Goal: Task Accomplishment & Management: Manage account settings

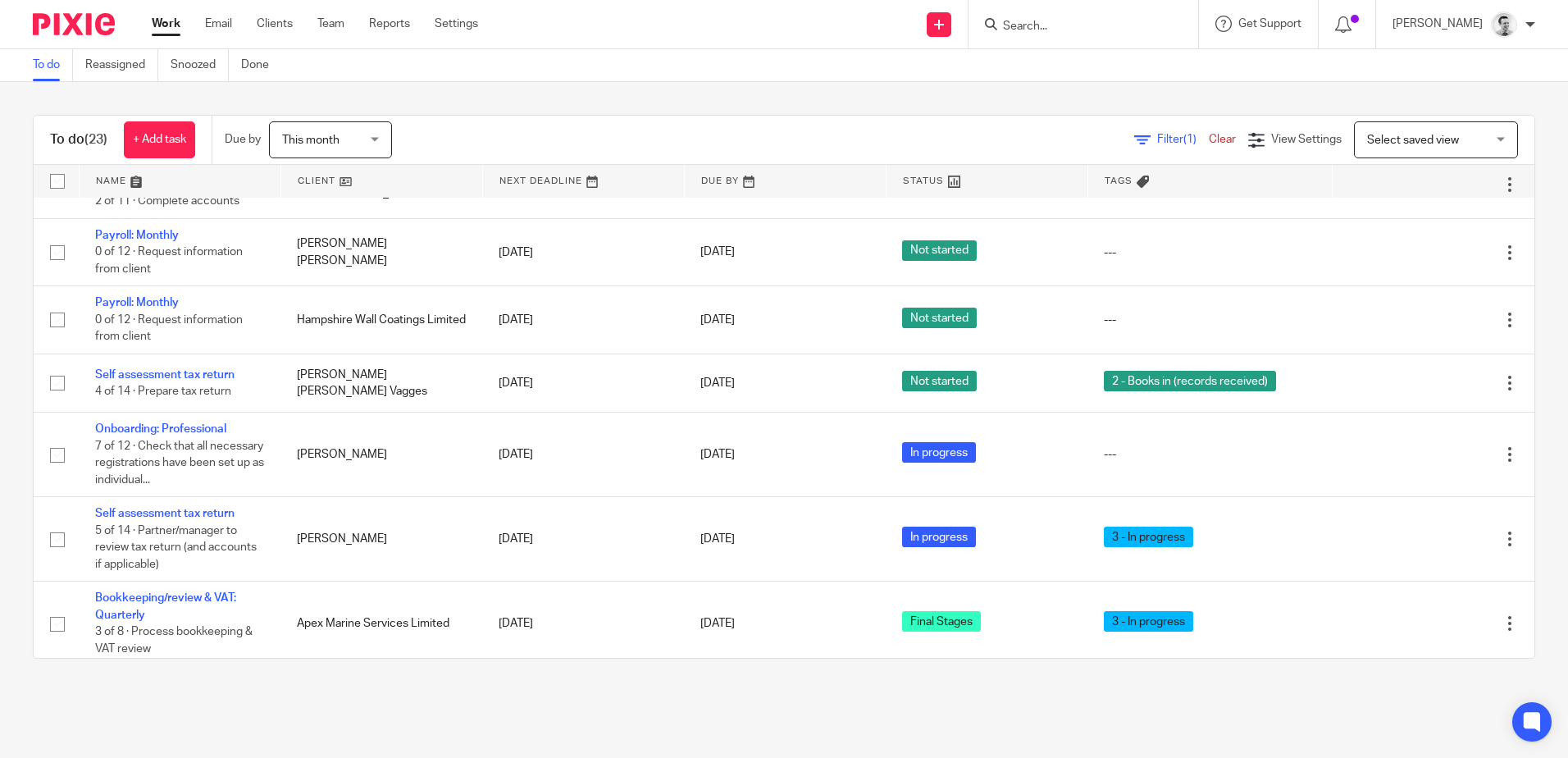
scroll to position [997, 0]
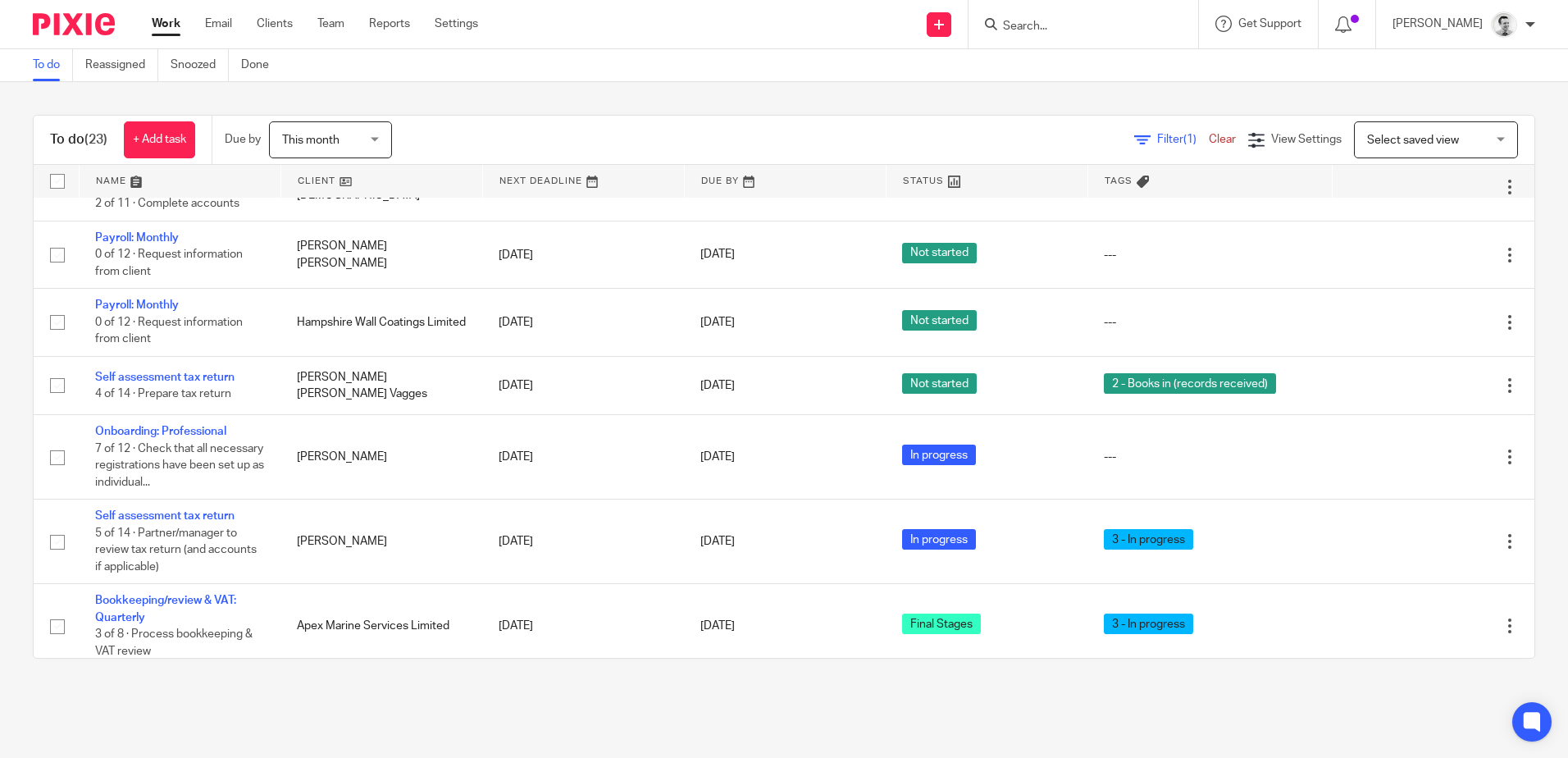
click at [1036, 21] on input "Search" at bounding box center [1075, 27] width 148 height 15
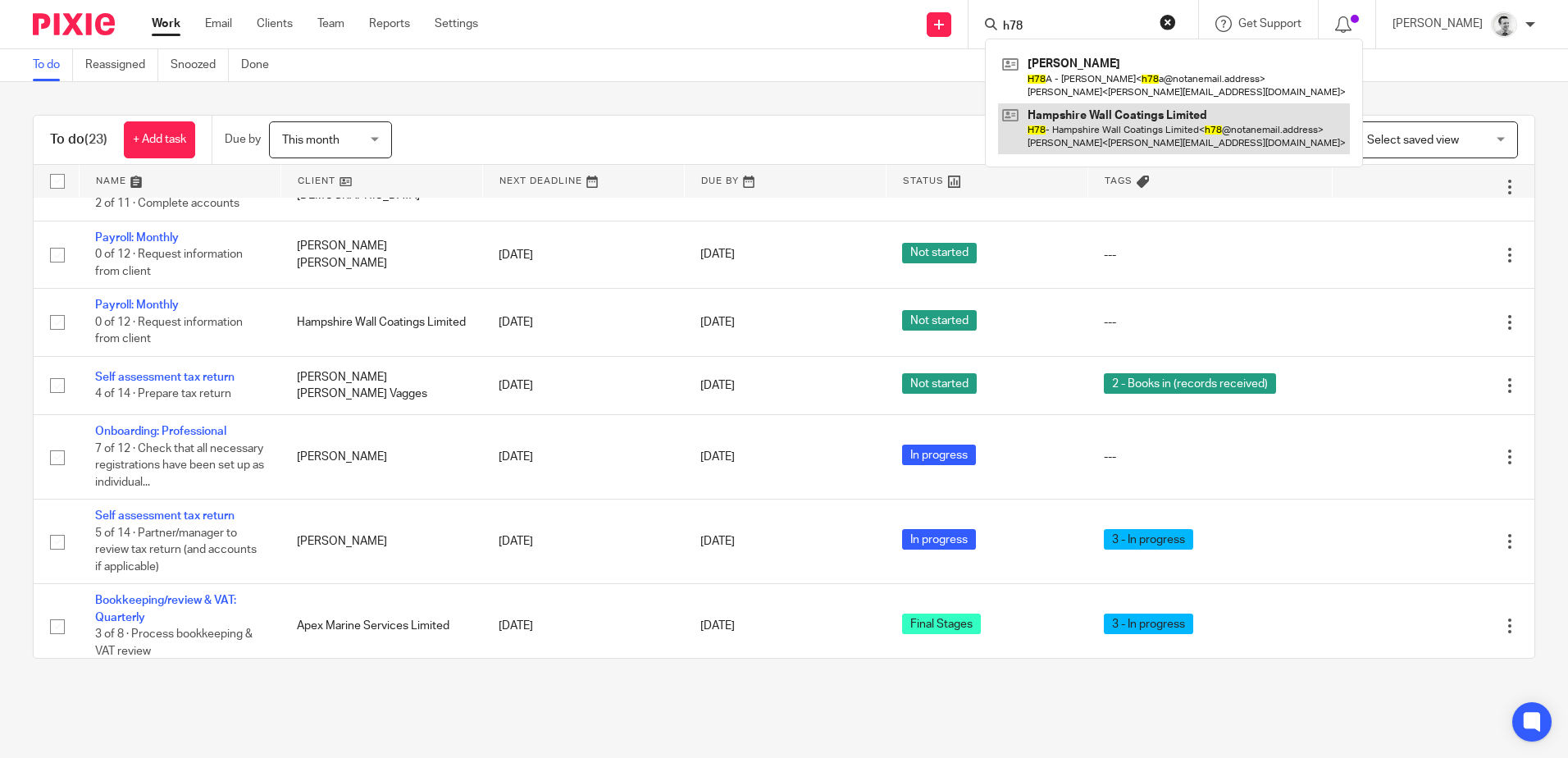
type input "h78"
click at [1089, 132] on link at bounding box center [1173, 128] width 351 height 51
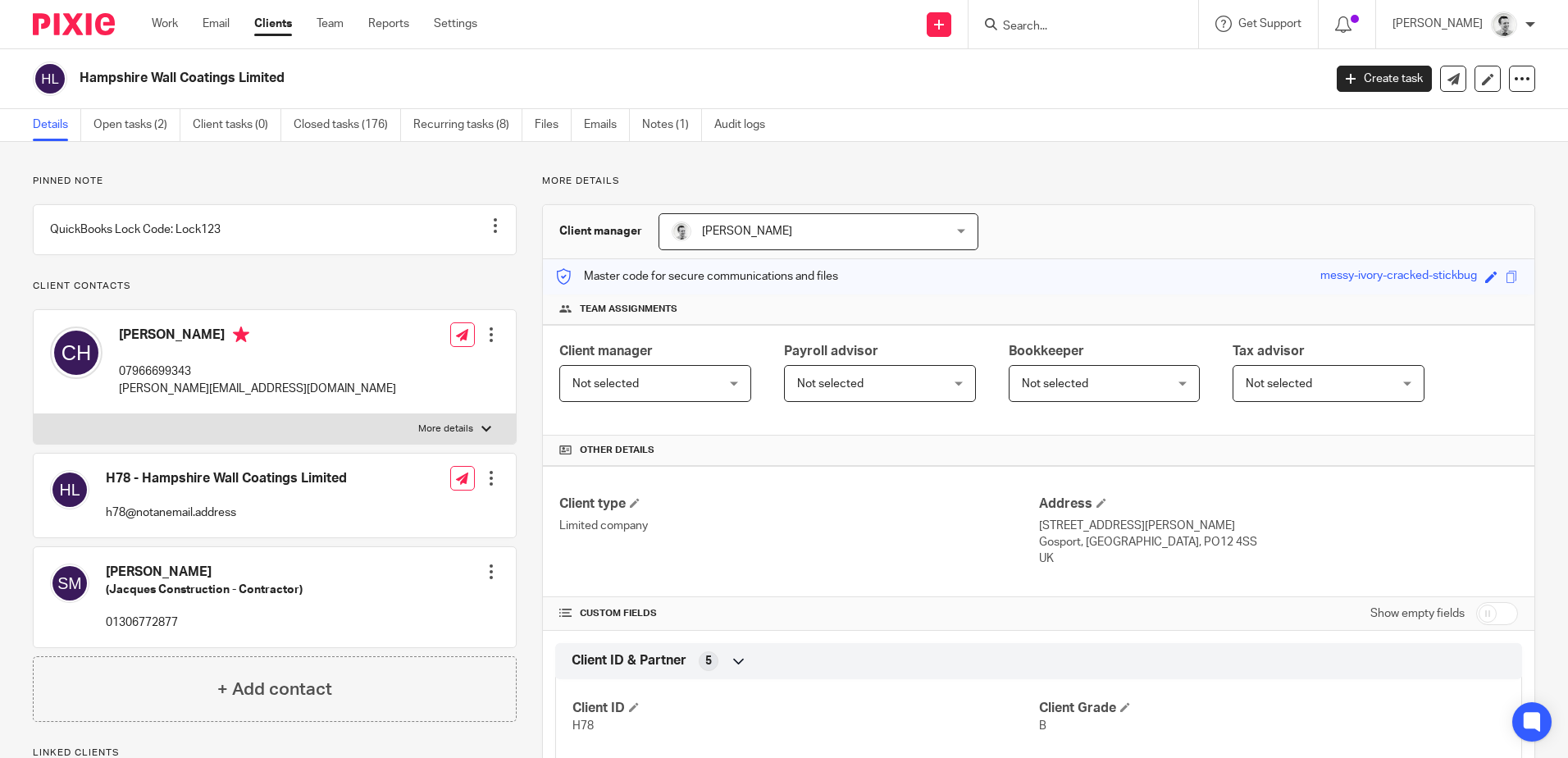
scroll to position [492, 0]
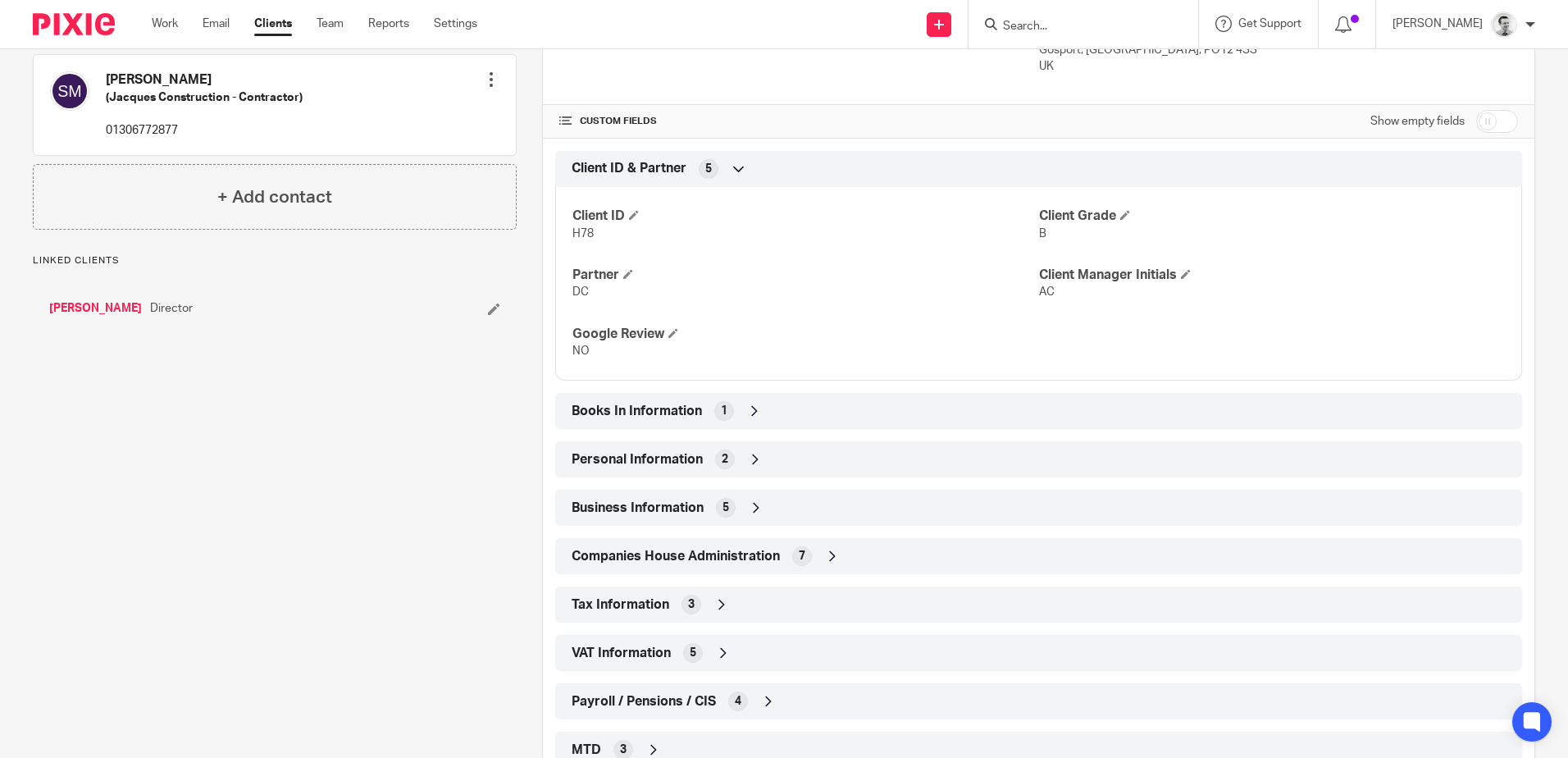
click at [738, 613] on div "Tax Information 3" at bounding box center [1039, 604] width 942 height 28
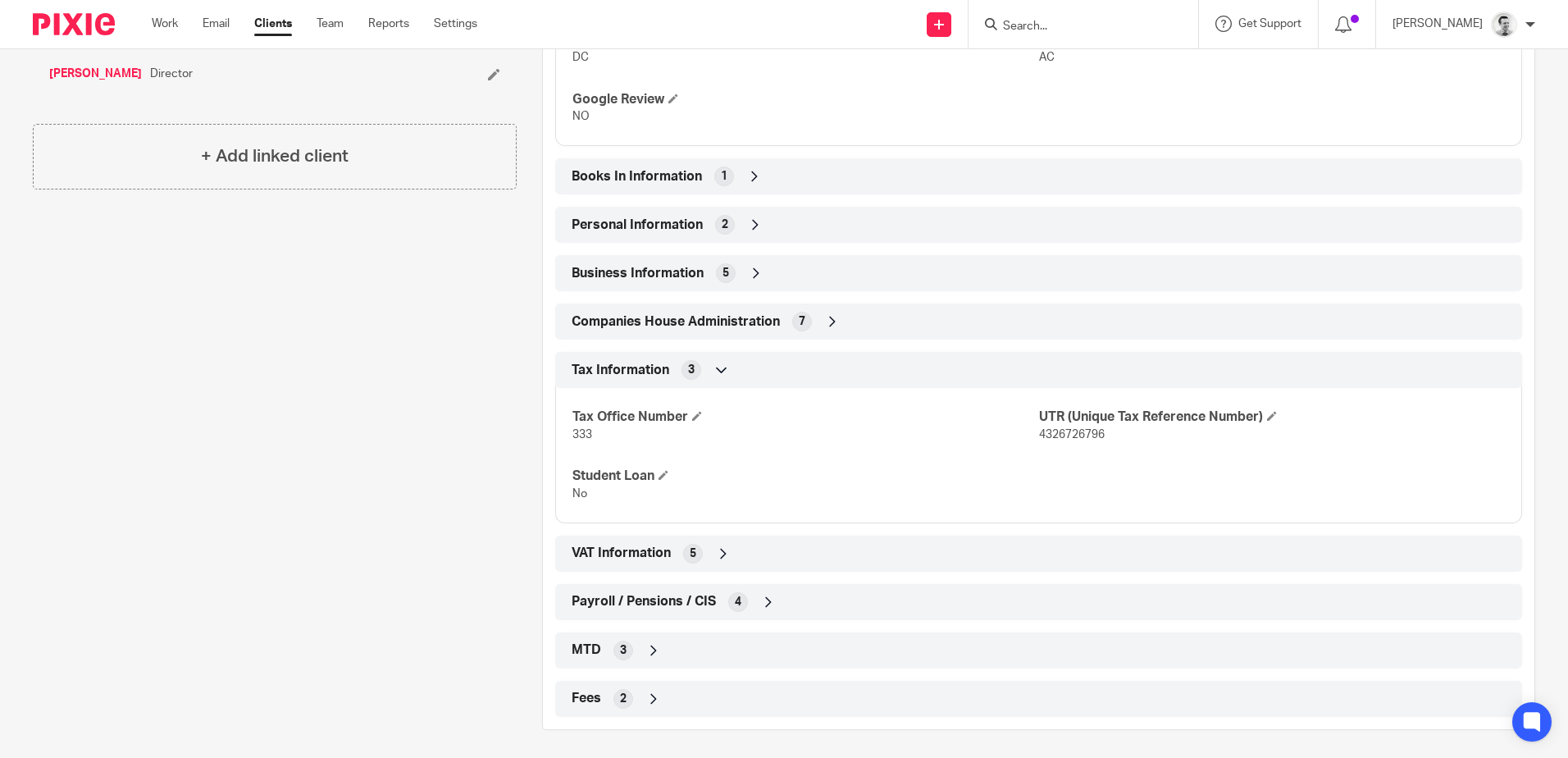
scroll to position [731, 0]
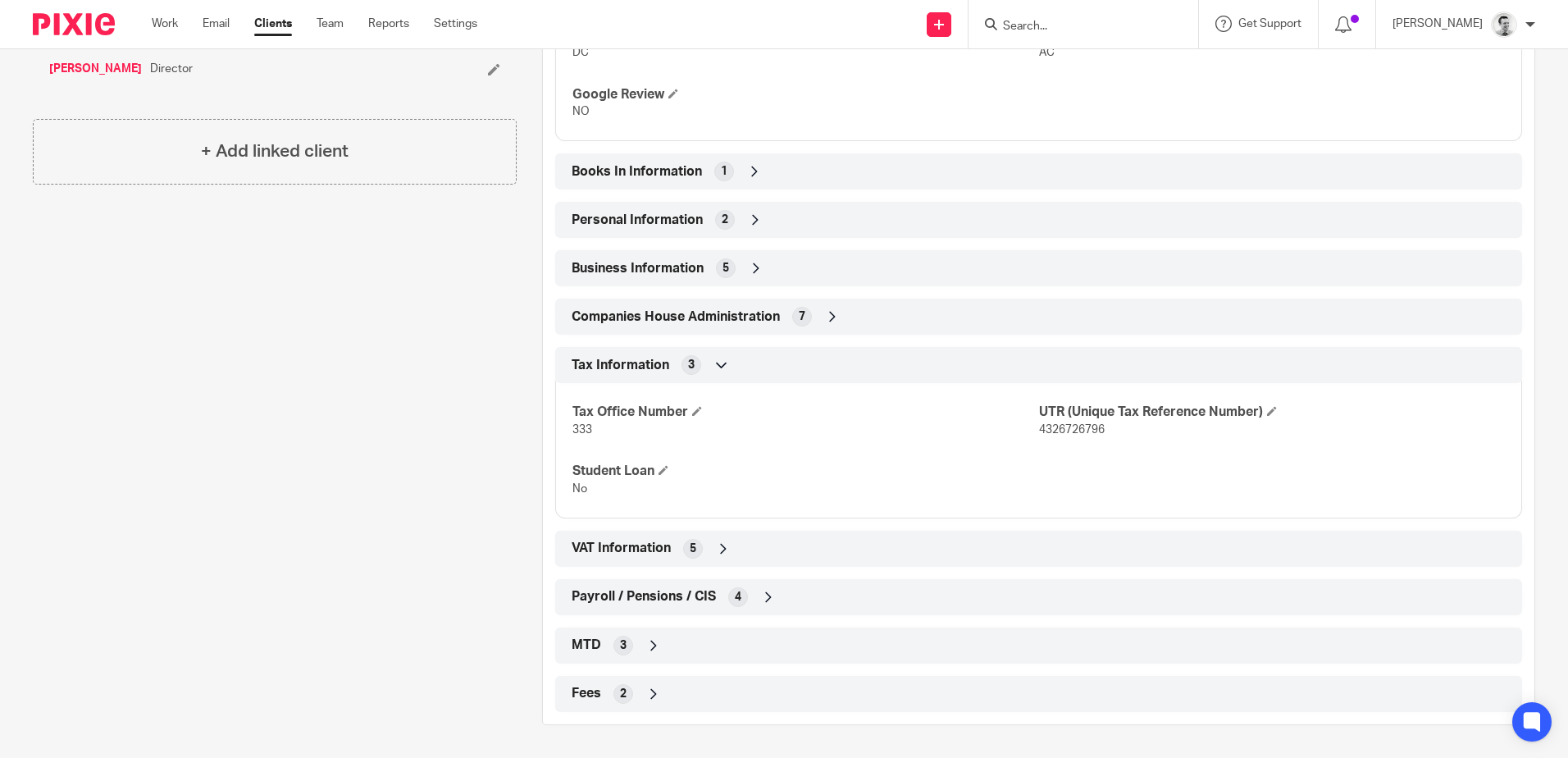
click at [799, 598] on div "Payroll / Pensions / CIS 4" at bounding box center [1039, 598] width 942 height 28
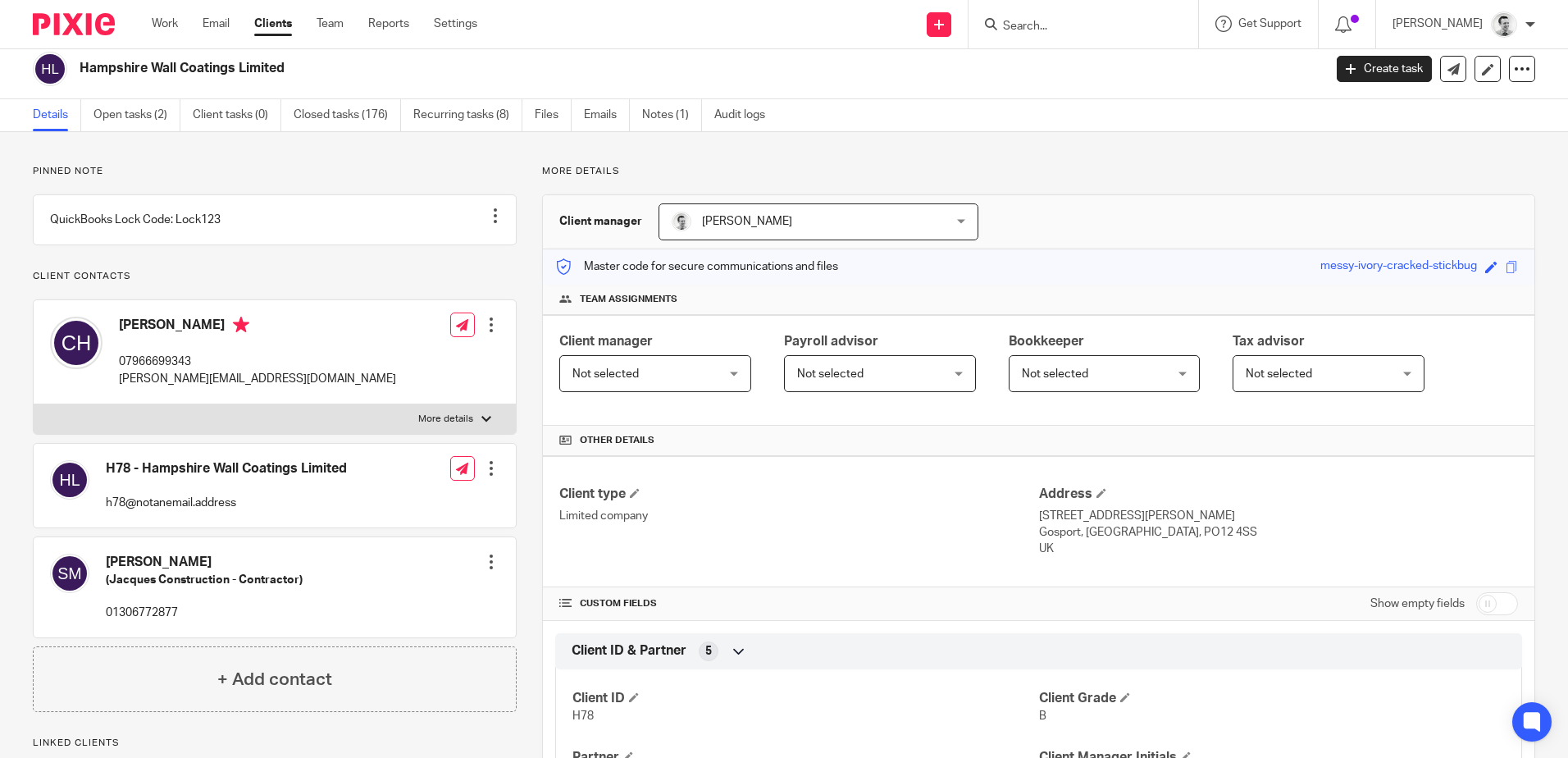
scroll to position [0, 0]
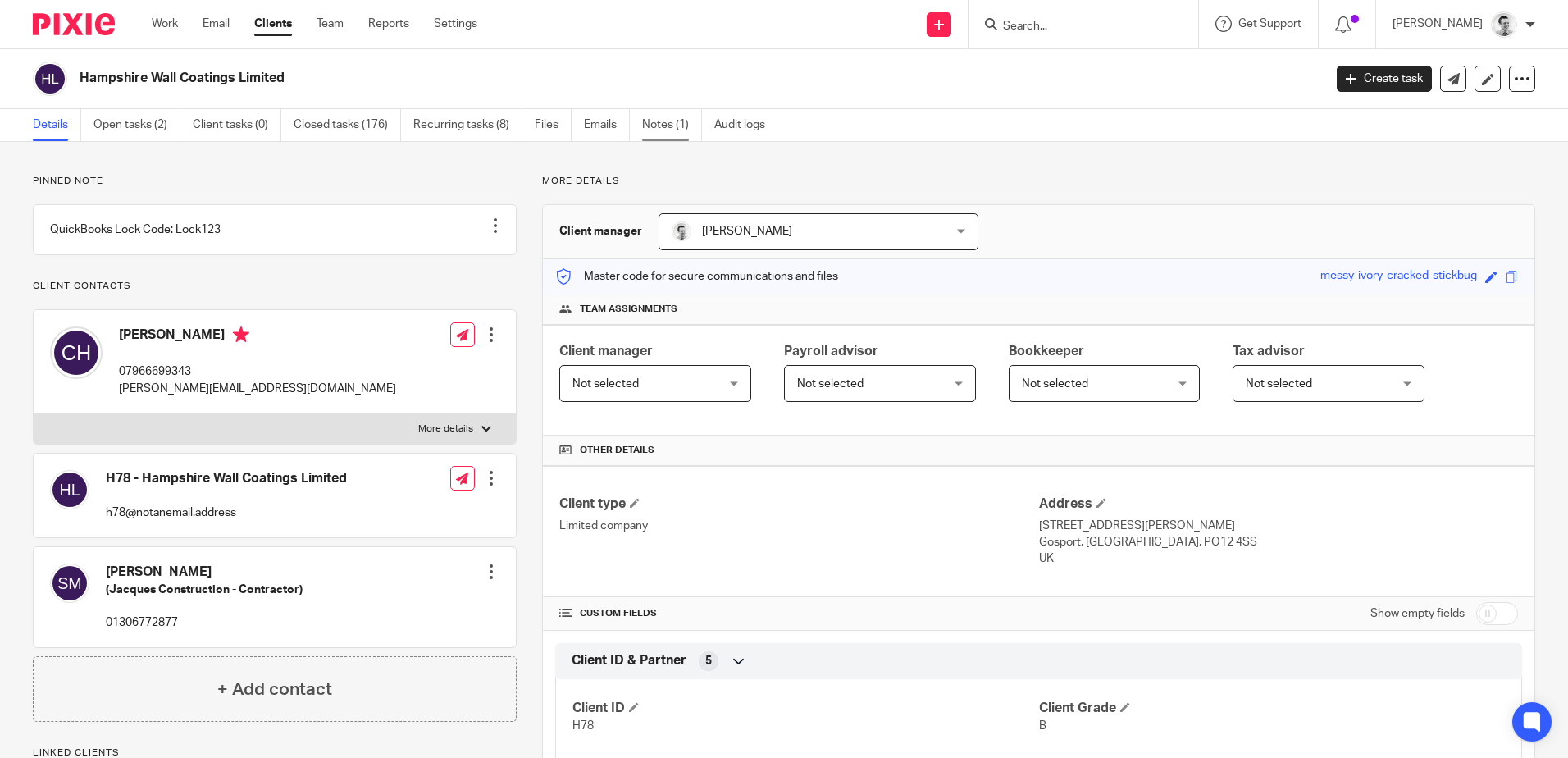
click at [635, 122] on ul "Details Open tasks (2) Client tasks (0) Closed tasks (176) Recurring tasks (8) …" at bounding box center [410, 125] width 757 height 32
click at [661, 127] on link "Notes (1)" at bounding box center [672, 125] width 60 height 32
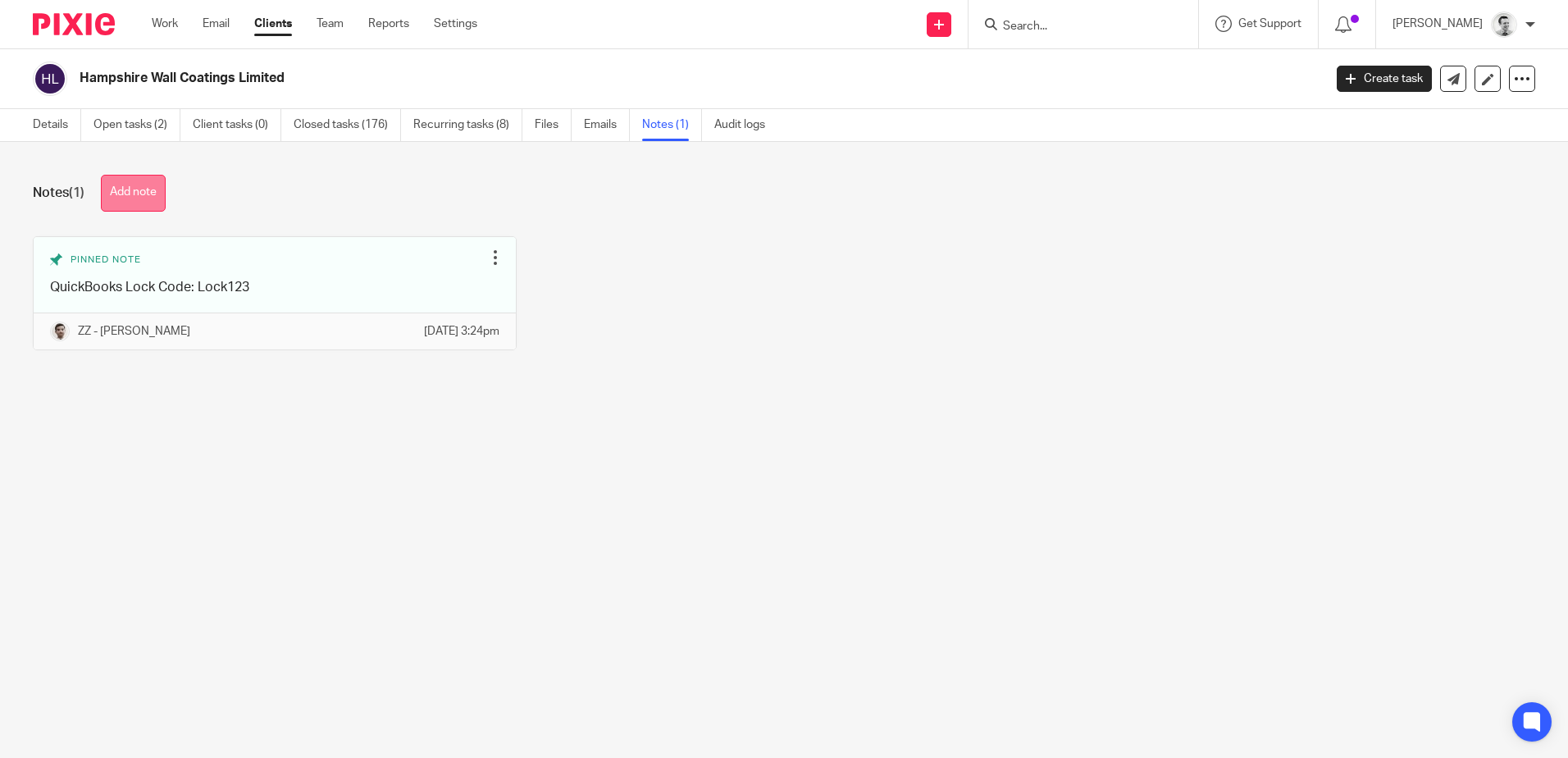
click at [126, 191] on button "Add note" at bounding box center [133, 193] width 65 height 37
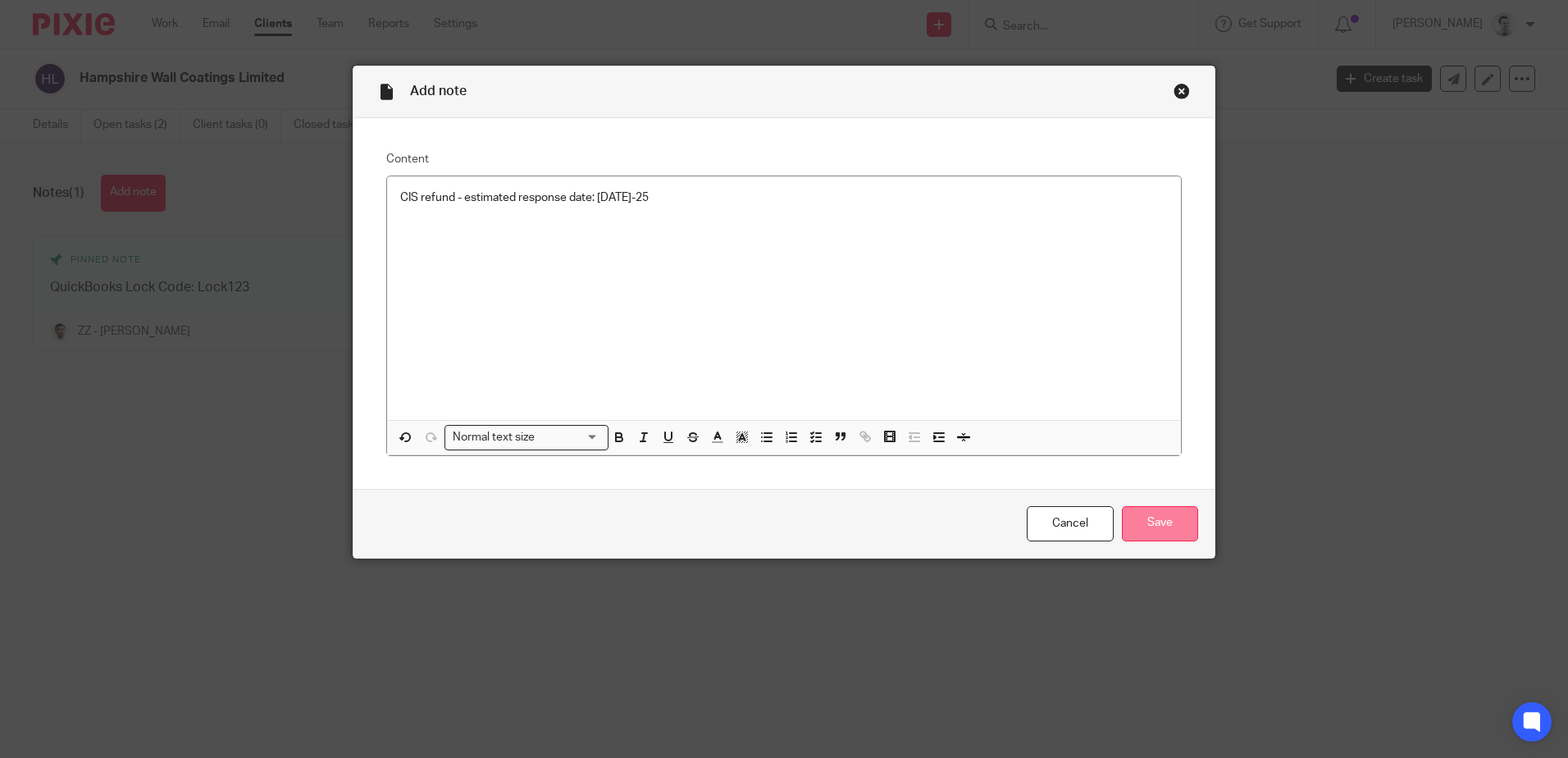
click at [1146, 520] on input "Save" at bounding box center [1160, 524] width 76 height 35
